Goal: Participate in discussion: Engage in conversation with other users on a specific topic

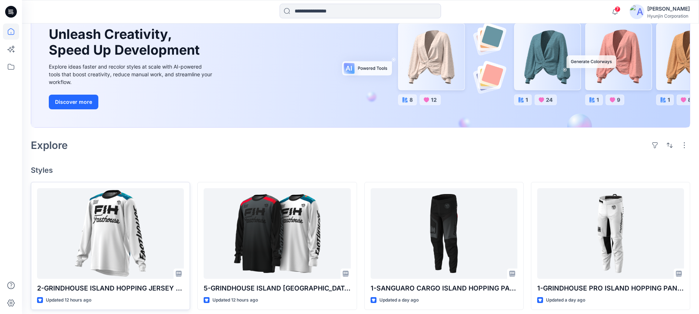
scroll to position [145, 0]
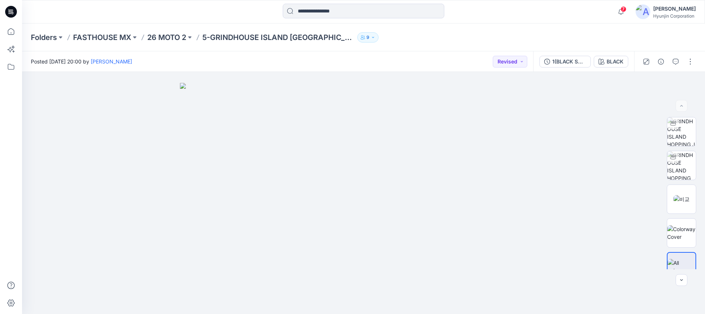
click at [457, 38] on div "Folders FASTHOUSE MX 26 MOTO 2 5-GRINDHOUSE ISLAND HOPPING JERSEY 9" at bounding box center [335, 37] width 608 height 10
click at [674, 63] on icon "button" at bounding box center [675, 62] width 6 height 6
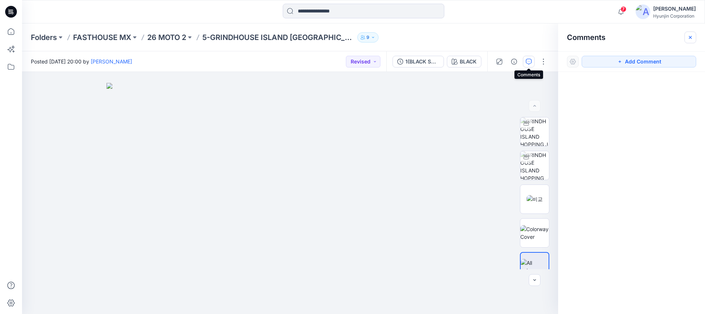
click at [691, 39] on icon "button" at bounding box center [690, 37] width 6 height 6
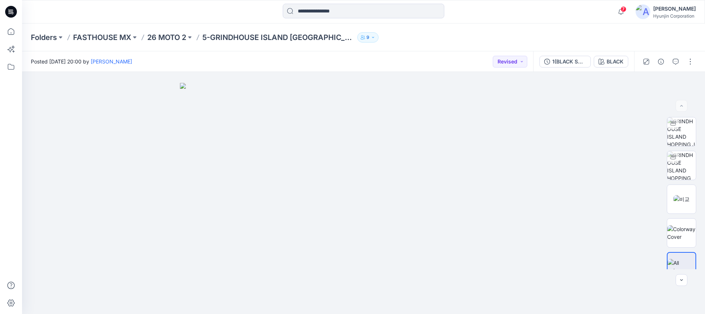
click at [509, 32] on div "Folders FASTHOUSE MX 26 MOTO 2 5-GRINDHOUSE ISLAND HOPPING JERSEY 9" at bounding box center [335, 37] width 608 height 10
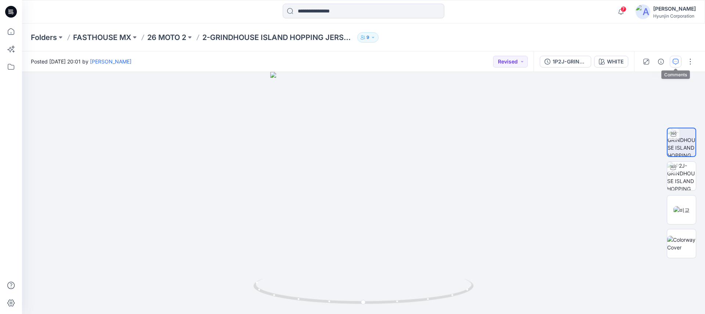
click at [675, 63] on icon "button" at bounding box center [675, 62] width 6 height 6
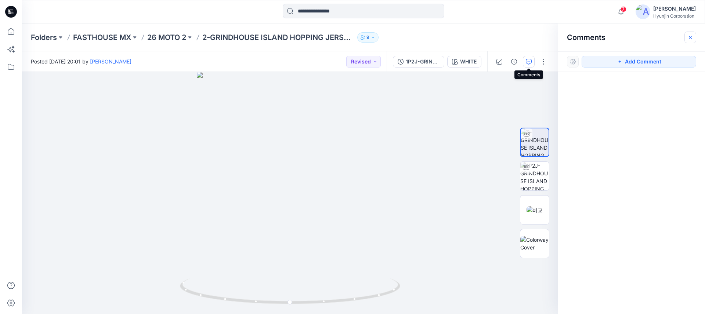
click at [692, 39] on icon "button" at bounding box center [690, 37] width 6 height 6
